Goal: Task Accomplishment & Management: Complete application form

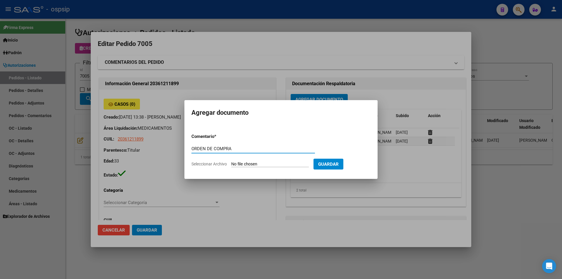
type input "ORDEN DE COMPRA"
click at [287, 164] on input "Seleccionar Archivo" at bounding box center [270, 165] width 78 height 6
type input "C:\fakepath\SCIENZA OC 7005.pdf"
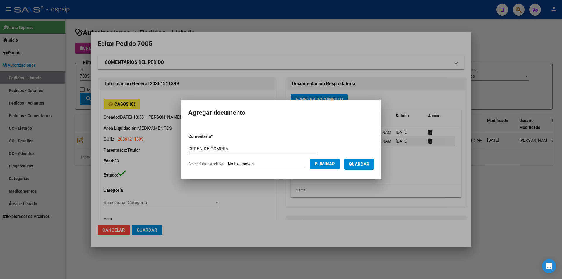
click at [360, 164] on span "Guardar" at bounding box center [359, 164] width 20 height 5
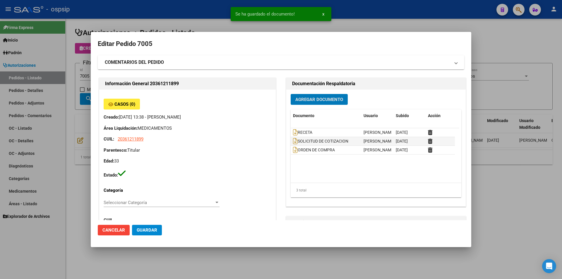
click at [36, 118] on div at bounding box center [281, 139] width 562 height 279
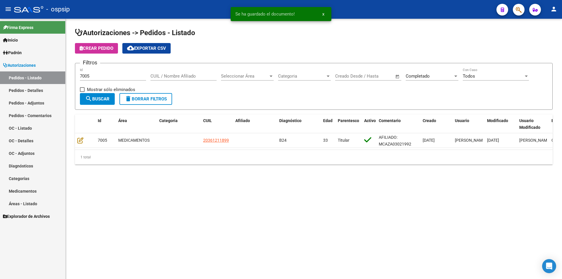
click at [89, 77] on input "7005" at bounding box center [113, 76] width 66 height 5
type input "7007"
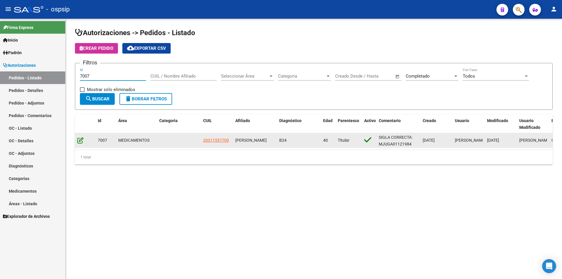
click at [78, 139] on icon at bounding box center [80, 140] width 6 height 6
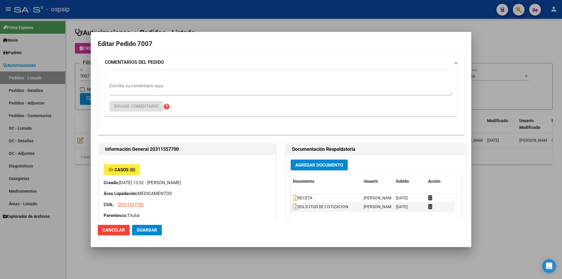
type input "[GEOGRAPHIC_DATA], [GEOGRAPHIC_DATA], PASAJE [PERSON_NAME] 3520, Piso: PB"
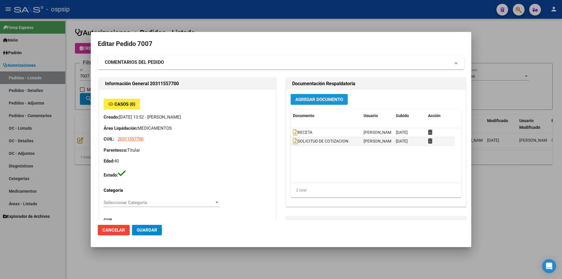
click at [313, 98] on span "Agregar Documento" at bounding box center [319, 99] width 48 height 5
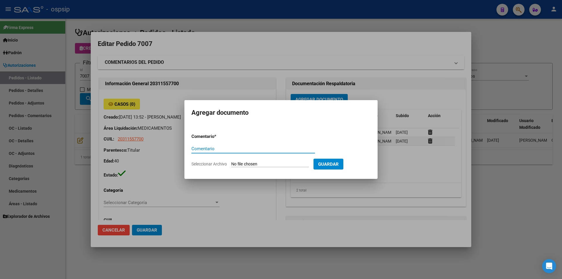
paste input "ORDEN DE COMPRA"
type input "ORDEN DE COMPRA"
click at [286, 165] on input "Seleccionar Archivo" at bounding box center [270, 165] width 78 height 6
type input "C:\fakepath\SCIENZA OC 7007.pdf"
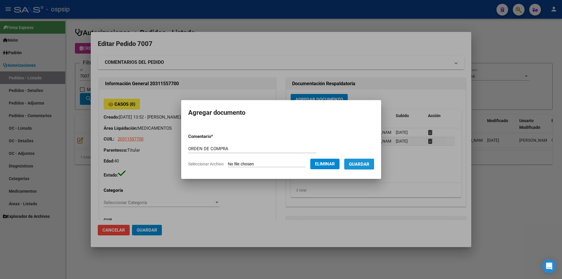
click at [362, 167] on span "Guardar" at bounding box center [359, 164] width 20 height 5
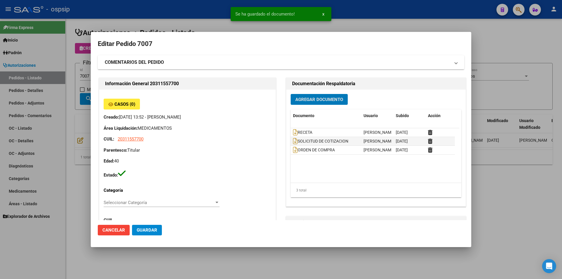
click at [83, 92] on div at bounding box center [281, 139] width 562 height 279
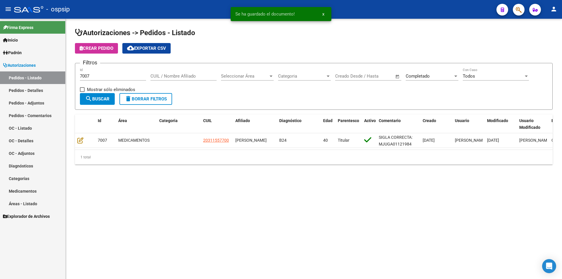
click at [100, 72] on div "7007 Id" at bounding box center [113, 74] width 66 height 13
type input "7009"
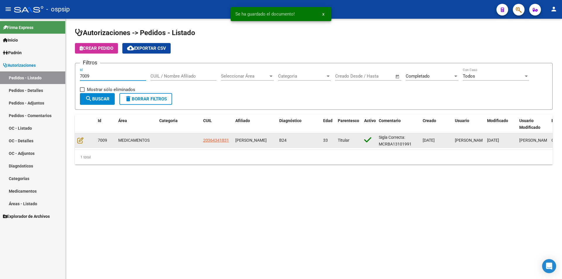
click at [78, 135] on datatable-body-cell at bounding box center [85, 140] width 20 height 14
click at [77, 137] on icon at bounding box center [80, 140] width 6 height 6
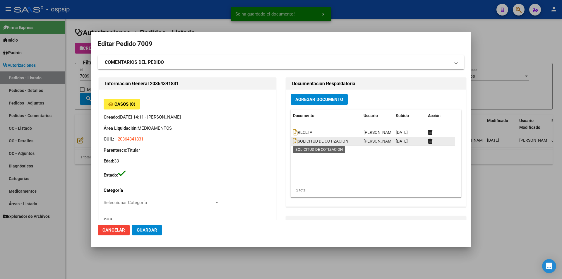
type input "Neuquen, NEUQUEN, EST DEL [DOMAIN_NAME] 13"
click at [323, 103] on button "Agregar Documento" at bounding box center [319, 99] width 57 height 11
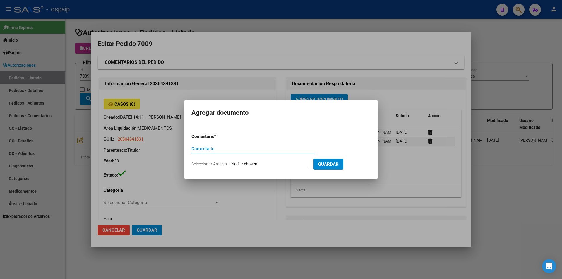
paste input "ORDEN DE COMPRA"
type input "ORDEN DE COMPRA"
click at [240, 165] on input "Seleccionar Archivo" at bounding box center [270, 165] width 78 height 6
type input "C:\fakepath\SCIENZA OC 7009.pdf"
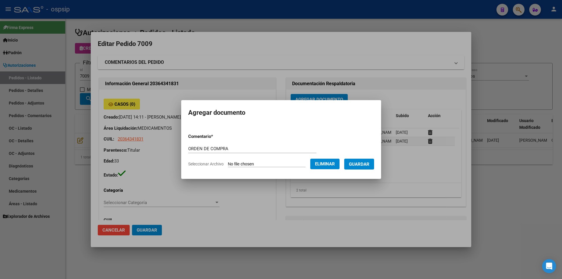
click at [370, 156] on form "Comentario * ORDEN DE COMPRA Comentario Seleccionar Archivo Eliminar Guardar" at bounding box center [281, 150] width 186 height 43
click at [370, 163] on span "Guardar" at bounding box center [359, 164] width 20 height 5
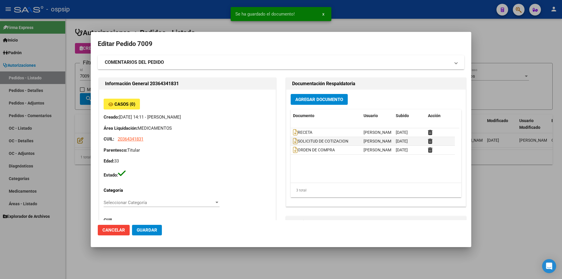
click at [78, 77] on div at bounding box center [281, 139] width 562 height 279
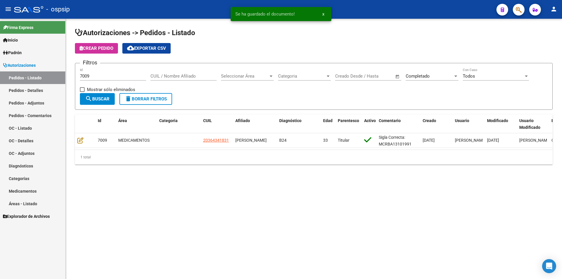
click at [93, 73] on div "7009 Id" at bounding box center [113, 74] width 66 height 13
type input "7012"
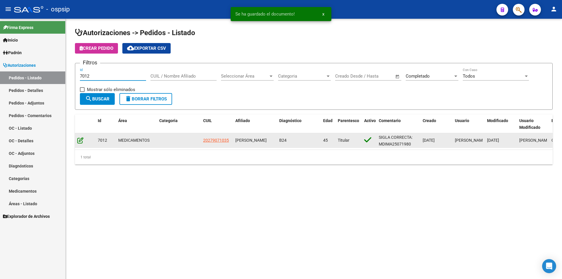
click at [79, 139] on icon at bounding box center [80, 140] width 6 height 6
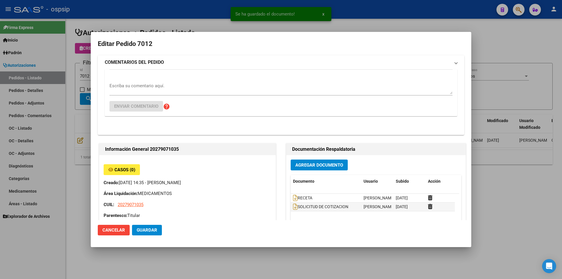
type input "Capital Federal, BELGRANO, [STREET_ADDRESS][PERSON_NAME]"
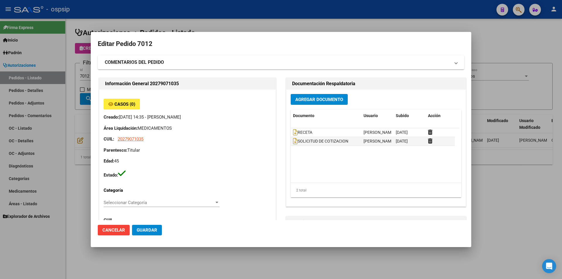
click at [324, 107] on div "Agregar Documento Documento Usuario Subido Acción RECETA [PERSON_NAME] [DATE] S…" at bounding box center [376, 148] width 180 height 117
click at [325, 102] on span "Agregar Documento" at bounding box center [319, 99] width 48 height 5
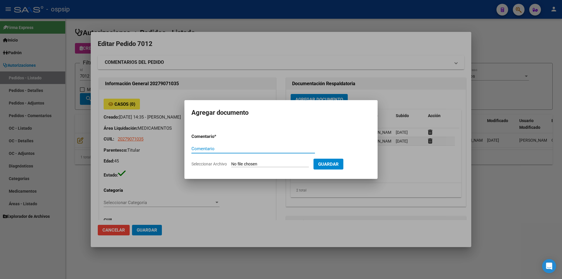
paste input "ORDEN DE COMPRA"
type input "ORDEN DE COMPRA"
click at [236, 164] on input "Seleccionar Archivo" at bounding box center [270, 165] width 78 height 6
type input "C:\fakepath\SCIENZA OC 7012.pdf"
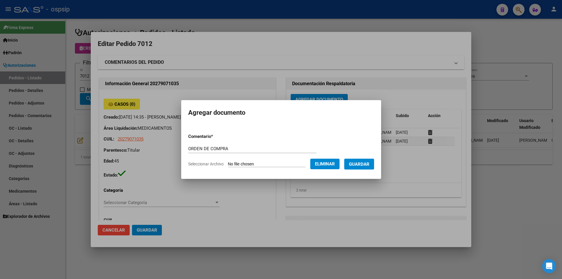
click at [370, 173] on mat-dialog-container "Agregar documento Comentario * ORDEN DE COMPRA Comentario Seleccionar Archivo E…" at bounding box center [281, 139] width 200 height 78
click at [370, 163] on span "Guardar" at bounding box center [359, 164] width 20 height 5
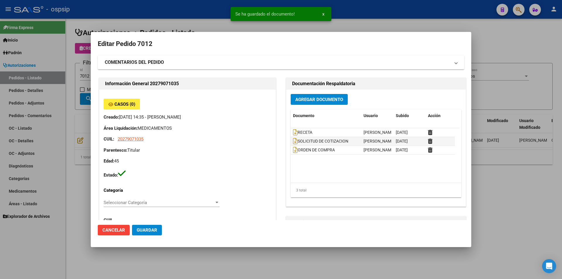
click at [101, 131] on div "Casos (0) Creado: [DATE] 14:35 - [PERSON_NAME] Área Liquidación: MEDICAMENTOS C…" at bounding box center [187, 268] width 177 height 356
drag, startPoint x: 97, startPoint y: 76, endPoint x: 86, endPoint y: 75, distance: 10.9
click at [94, 76] on mat-dialog-content "Editar Pedido 7012 COMENTARIOS DEL PEDIDO Escriba su comentario aquí. Enviar co…" at bounding box center [281, 129] width 381 height 181
click at [86, 75] on div at bounding box center [281, 139] width 562 height 279
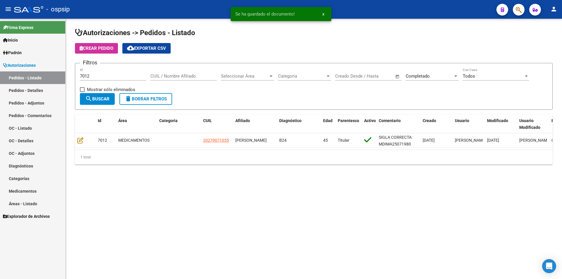
click at [91, 73] on div "7012 Id" at bounding box center [113, 74] width 66 height 13
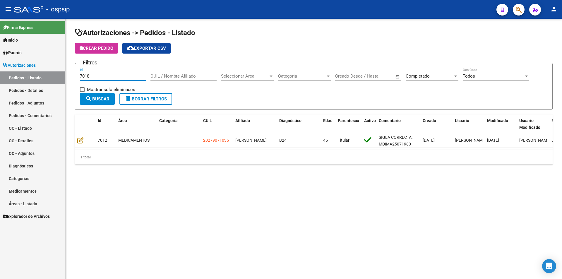
type input "7019"
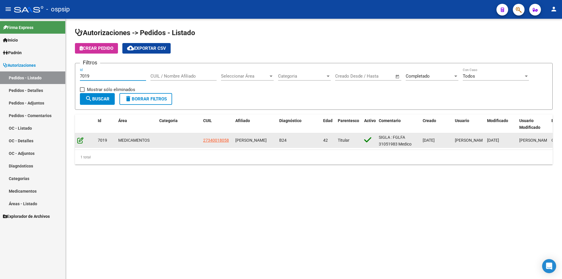
click at [82, 141] on icon at bounding box center [80, 140] width 6 height 6
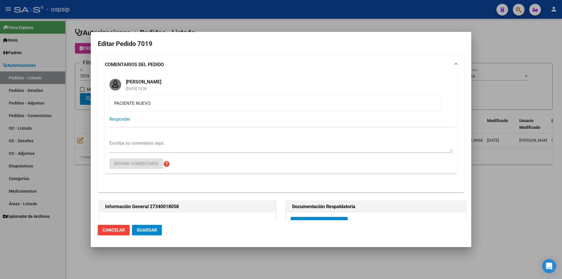
type input "Neuquen, CENTENARIO, [PERSON_NAME] Y [PERSON_NAME] S/N"
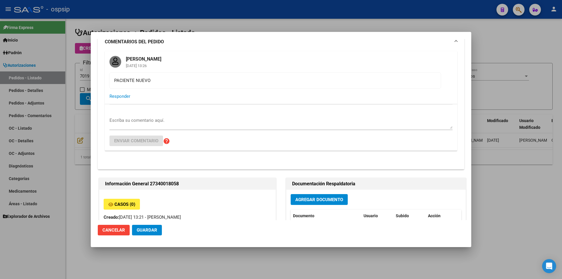
scroll to position [59, 0]
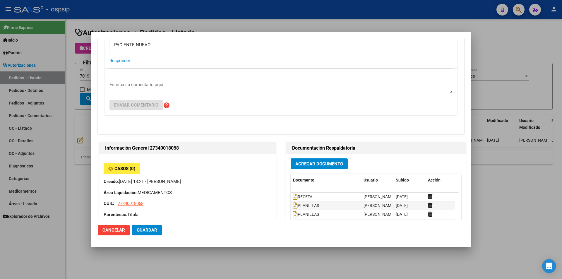
click at [307, 167] on button "Agregar Documento" at bounding box center [319, 163] width 57 height 11
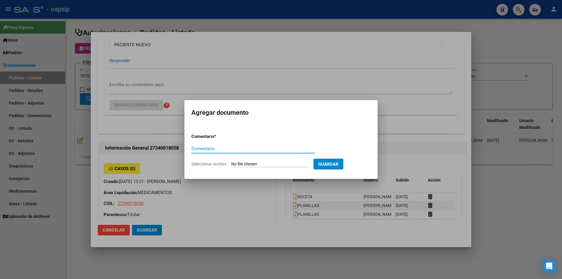
paste input "ORDEN DE COMPRA"
type input "ORDEN DE COMPRA"
click at [267, 164] on input "Seleccionar Archivo" at bounding box center [270, 165] width 78 height 6
type input "C:\fakepath\SCIENZA OC 7019.pdf"
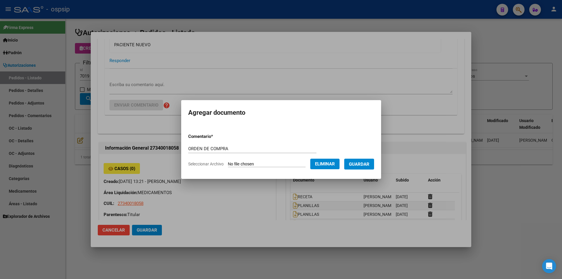
click at [360, 160] on button "Guardar" at bounding box center [359, 164] width 30 height 11
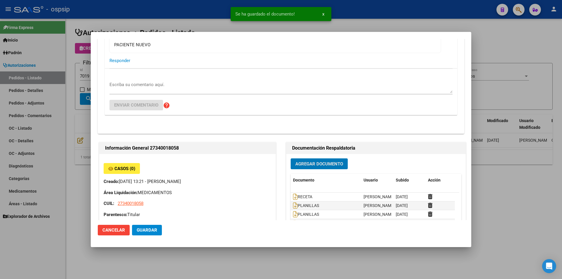
click at [76, 107] on div at bounding box center [281, 139] width 562 height 279
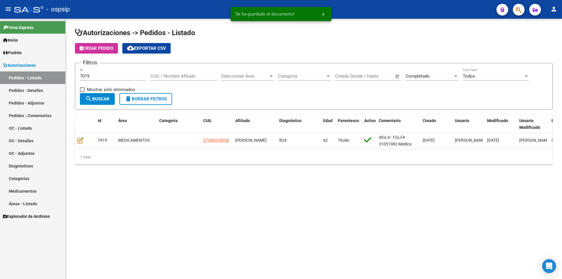
click at [91, 72] on div "7019 Id" at bounding box center [113, 74] width 66 height 13
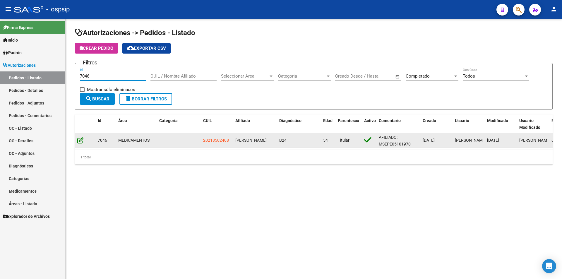
type input "7046"
click at [82, 138] on icon at bounding box center [80, 140] width 6 height 6
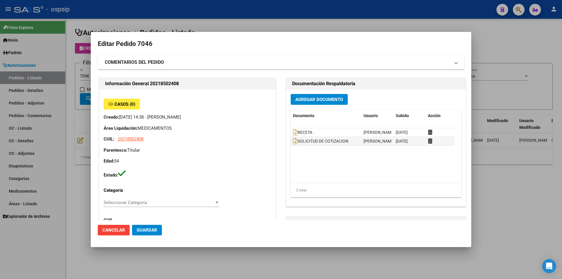
click at [310, 99] on span "Agregar Documento" at bounding box center [319, 99] width 48 height 5
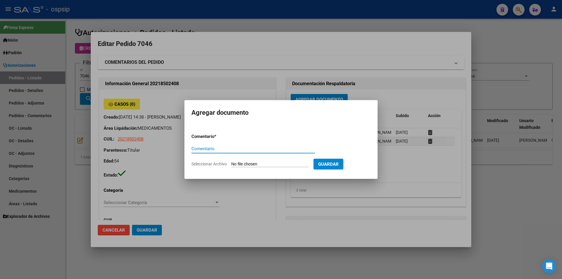
paste input "ORDEN DE COMPRA"
type input "ORDEN DE COMPRA"
click at [244, 168] on form "Comentario * ORDEN DE COMPRA Comentario Seleccionar Archivo Guardar" at bounding box center [281, 150] width 179 height 43
click at [245, 165] on input "Seleccionar Archivo" at bounding box center [270, 165] width 78 height 6
type input "C:\fakepath\SCIENZA OC 7046.pdf"
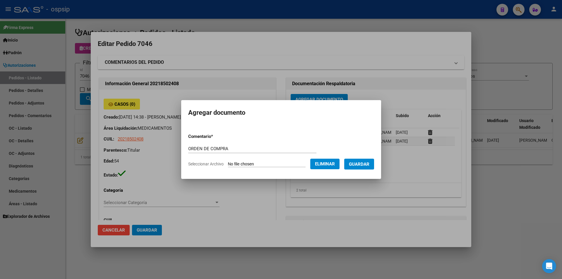
click at [361, 164] on span "Guardar" at bounding box center [359, 164] width 20 height 5
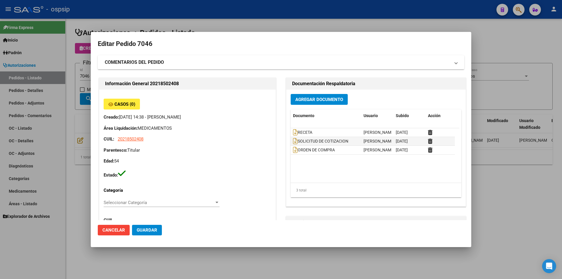
drag, startPoint x: 44, startPoint y: 79, endPoint x: 88, endPoint y: 79, distance: 44.8
click at [47, 79] on div at bounding box center [281, 139] width 562 height 279
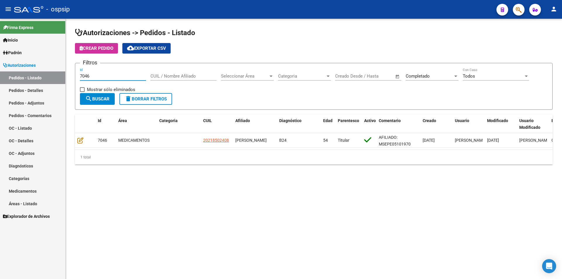
click at [90, 78] on input "7046" at bounding box center [113, 76] width 66 height 5
type input "7047"
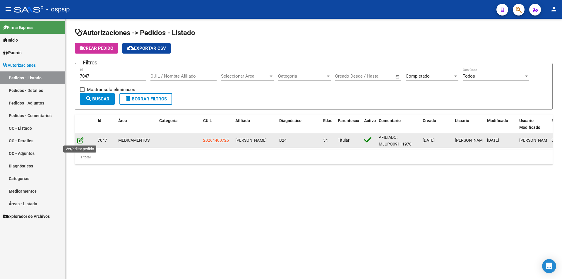
click at [82, 141] on icon at bounding box center [80, 140] width 6 height 6
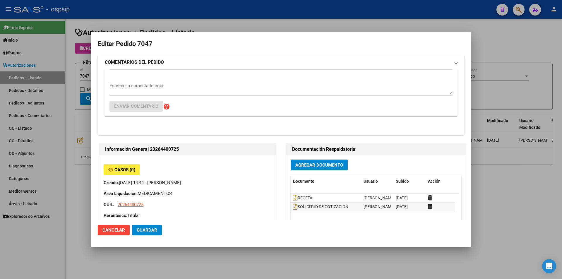
type input "[GEOGRAPHIC_DATA], [PERSON_NAME], [PERSON_NAME] 5590"
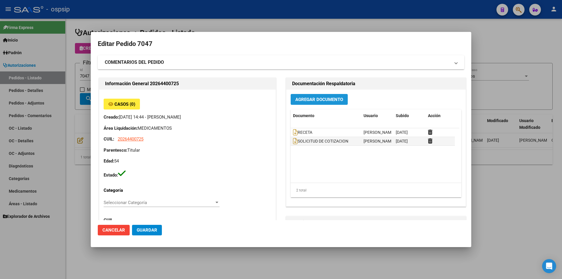
click at [316, 100] on span "Agregar Documento" at bounding box center [319, 99] width 48 height 5
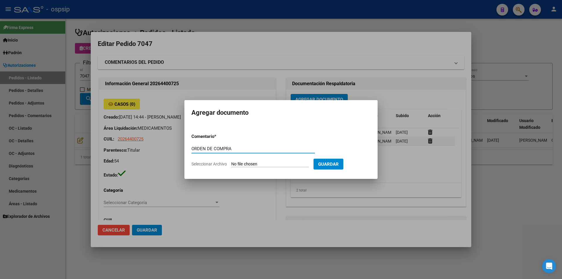
type input "ORDEN DE COMPRA"
click at [261, 163] on input "Seleccionar Archivo" at bounding box center [270, 165] width 78 height 6
type input "C:\fakepath\OC 7047 AVANTFAR.pdf"
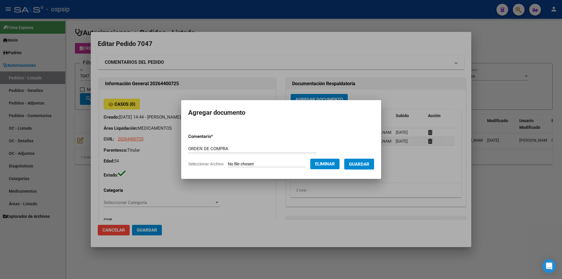
click at [357, 162] on span "Guardar" at bounding box center [359, 164] width 20 height 5
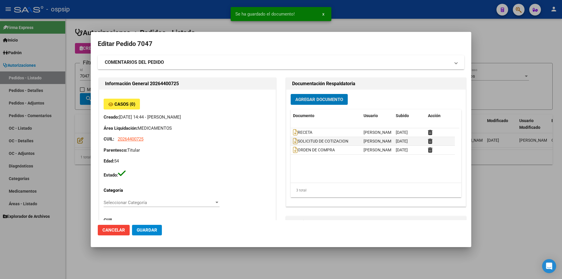
drag, startPoint x: 115, startPoint y: 45, endPoint x: 106, endPoint y: 41, distance: 9.7
click at [115, 45] on h2 "Editar Pedido 7047" at bounding box center [281, 43] width 367 height 11
click at [78, 78] on div at bounding box center [281, 139] width 562 height 279
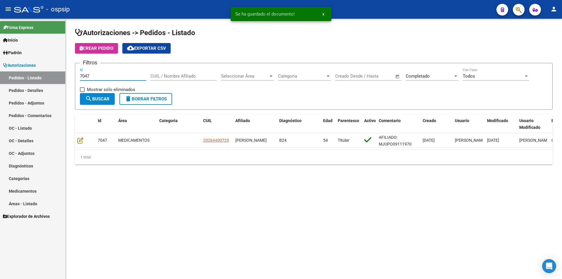
click at [89, 77] on input "7047" at bounding box center [113, 76] width 66 height 5
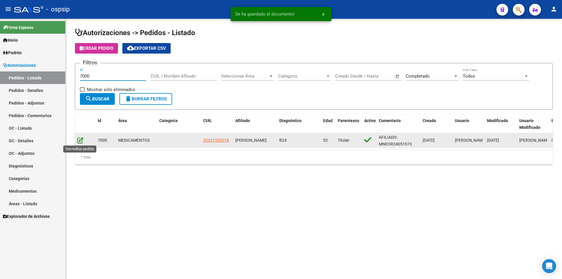
type input "7000"
click at [82, 141] on icon at bounding box center [80, 140] width 6 height 6
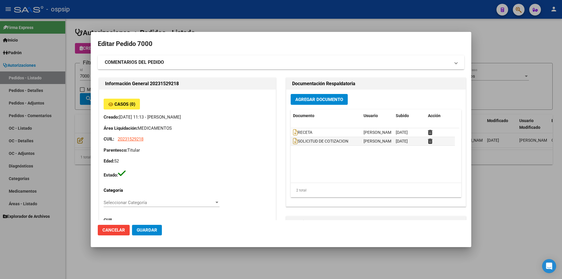
type input "[GEOGRAPHIC_DATA], [PERSON_NAME], [STREET_ADDRESS]"
click at [328, 101] on span "Agregar Documento" at bounding box center [319, 99] width 48 height 5
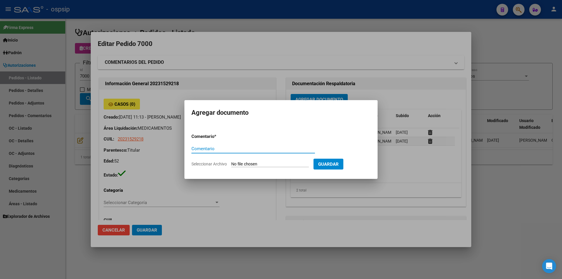
paste input "ORDEN DE COMPRA"
type input "ORDEN DE COMPRA"
click at [253, 163] on input "Seleccionar Archivo" at bounding box center [270, 165] width 78 height 6
type input "C:\fakepath\OC 7000 NEO.pdf"
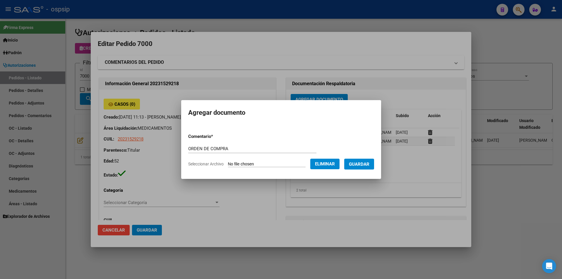
click at [369, 162] on span "Guardar" at bounding box center [359, 164] width 20 height 5
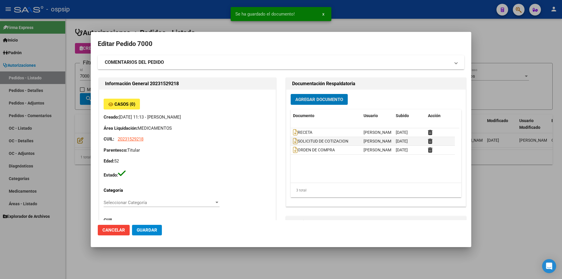
click at [28, 87] on div at bounding box center [281, 139] width 562 height 279
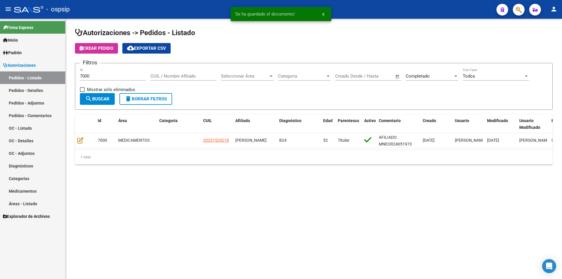
click at [92, 74] on input "7000" at bounding box center [113, 76] width 66 height 5
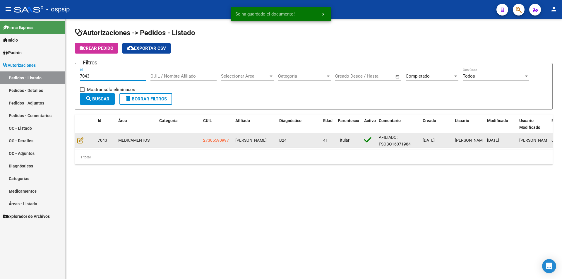
type input "7043"
click at [80, 134] on datatable-body-cell at bounding box center [85, 140] width 20 height 14
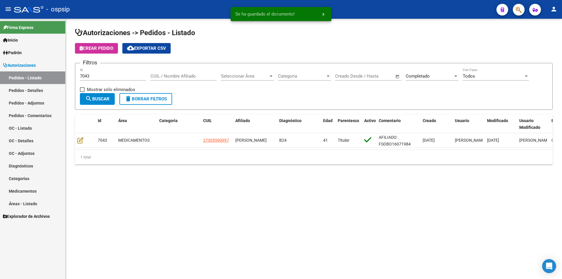
drag, startPoint x: 80, startPoint y: 145, endPoint x: 80, endPoint y: 148, distance: 3.2
click at [80, 146] on datatable-body-cell at bounding box center [85, 140] width 20 height 14
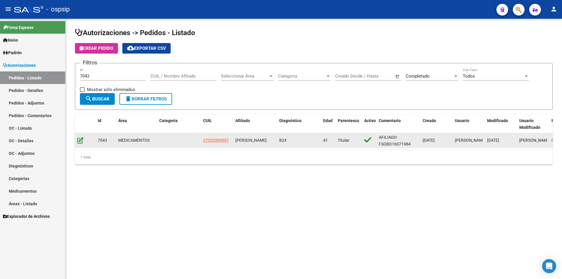
click at [78, 141] on datatable-body-cell at bounding box center [85, 140] width 20 height 14
click at [81, 141] on icon at bounding box center [80, 140] width 6 height 6
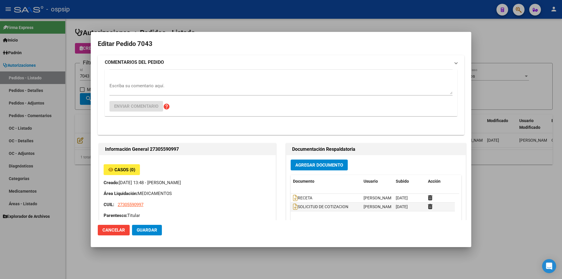
type input "[GEOGRAPHIC_DATA], [PERSON_NAME], [PERSON_NAME] 3400"
click at [315, 160] on button "Agregar Documento" at bounding box center [319, 165] width 57 height 11
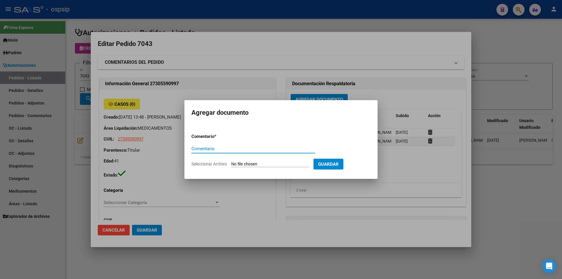
paste input "ORDEN DE COMPRA"
type input "ORDEN DE COMPRA"
click at [284, 162] on input "Seleccionar Archivo" at bounding box center [270, 165] width 78 height 6
type input "C:\fakepath\OC 7043 NEO.pdf"
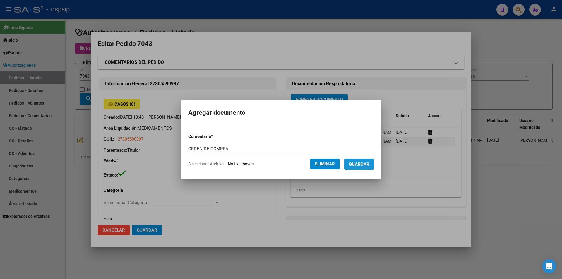
click at [359, 162] on span "Guardar" at bounding box center [359, 164] width 20 height 5
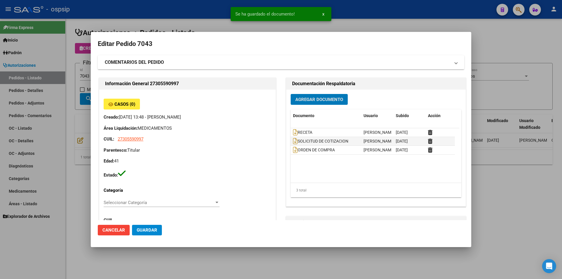
click at [69, 69] on div at bounding box center [281, 139] width 562 height 279
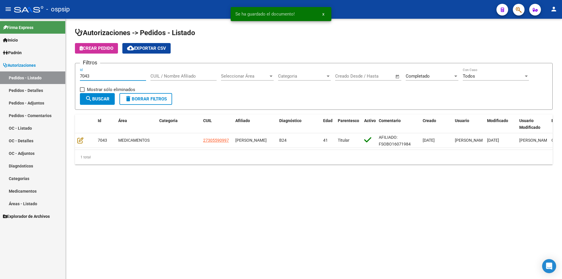
click at [99, 75] on input "7043" at bounding box center [113, 76] width 66 height 5
type input "7044"
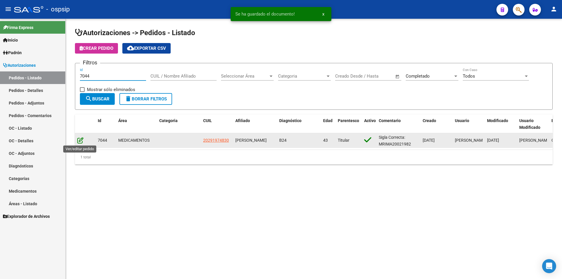
click at [78, 140] on icon at bounding box center [80, 140] width 6 height 6
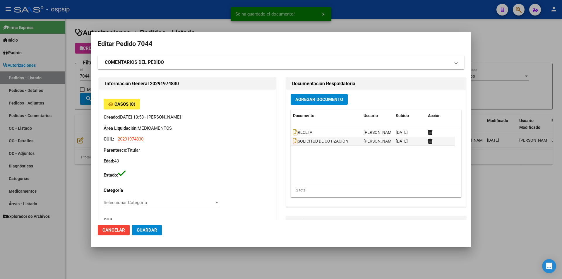
type input "[STREET_ADDRESS]"
click at [303, 96] on button "Agregar Documento" at bounding box center [319, 99] width 57 height 11
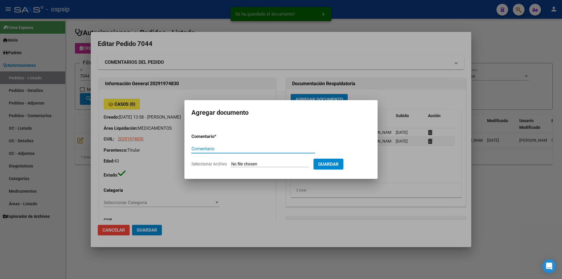
paste input "ORDEN DE COMPRA"
type input "ORDEN DE COMPRA"
click at [268, 164] on input "Seleccionar Archivo" at bounding box center [270, 165] width 78 height 6
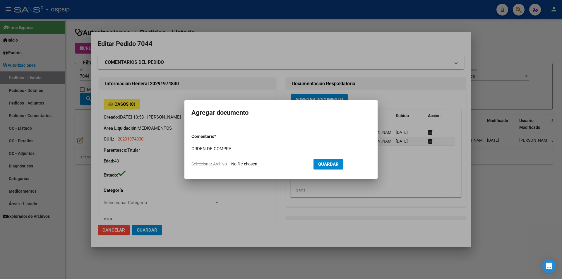
type input "C:\fakepath\OC 7044 NEO.pdf"
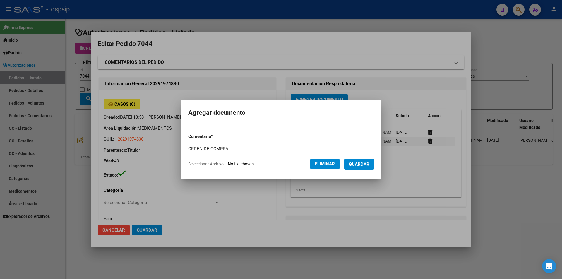
click at [367, 160] on button "Guardar" at bounding box center [359, 164] width 30 height 11
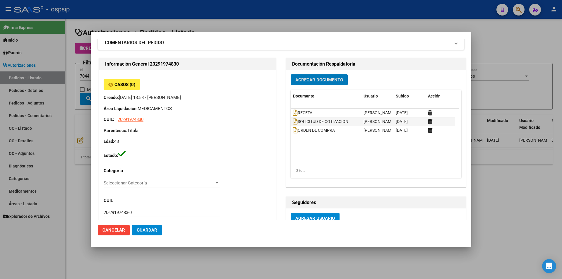
scroll to position [29, 0]
